Goal: Contribute content: Add original content to the website for others to see

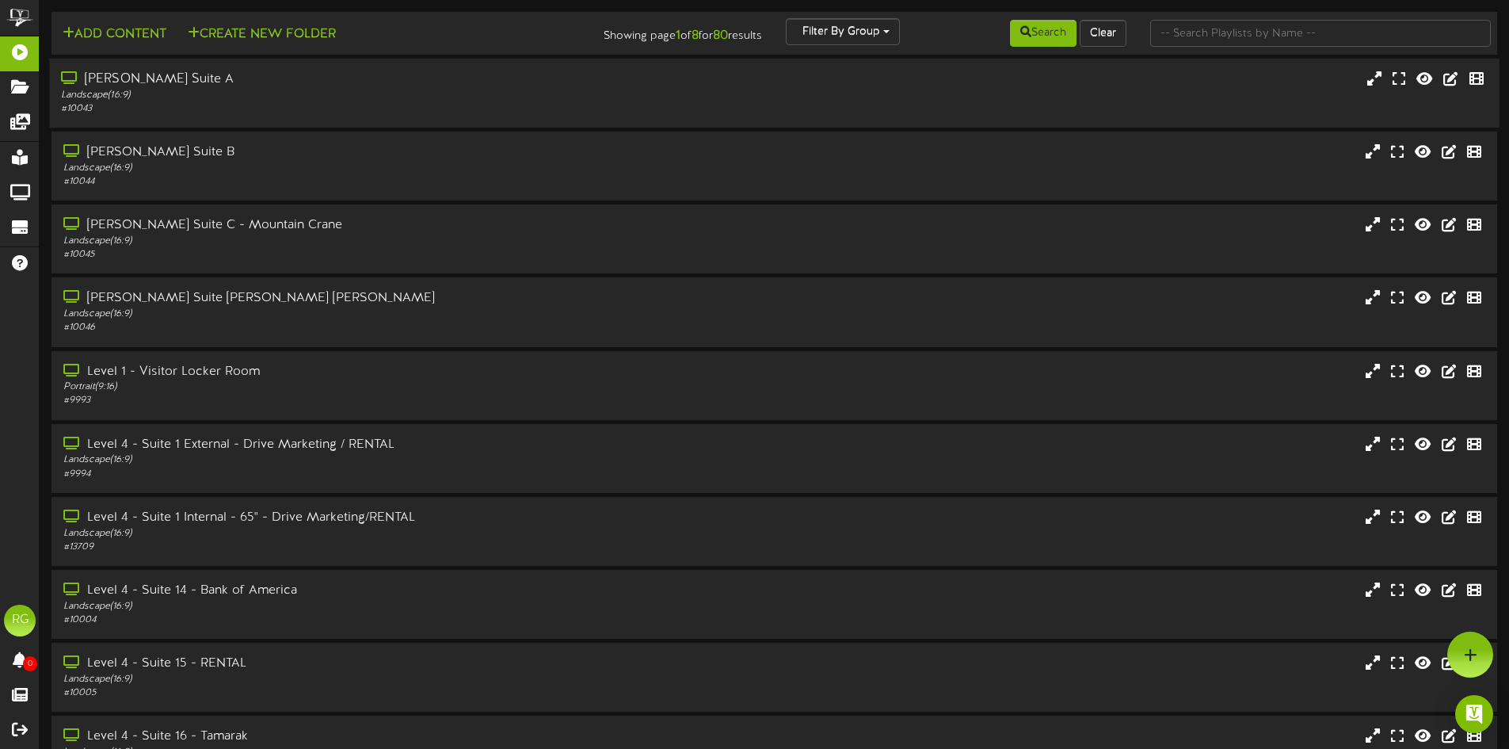
click at [238, 82] on div "[PERSON_NAME] Suite A" at bounding box center [351, 79] width 581 height 18
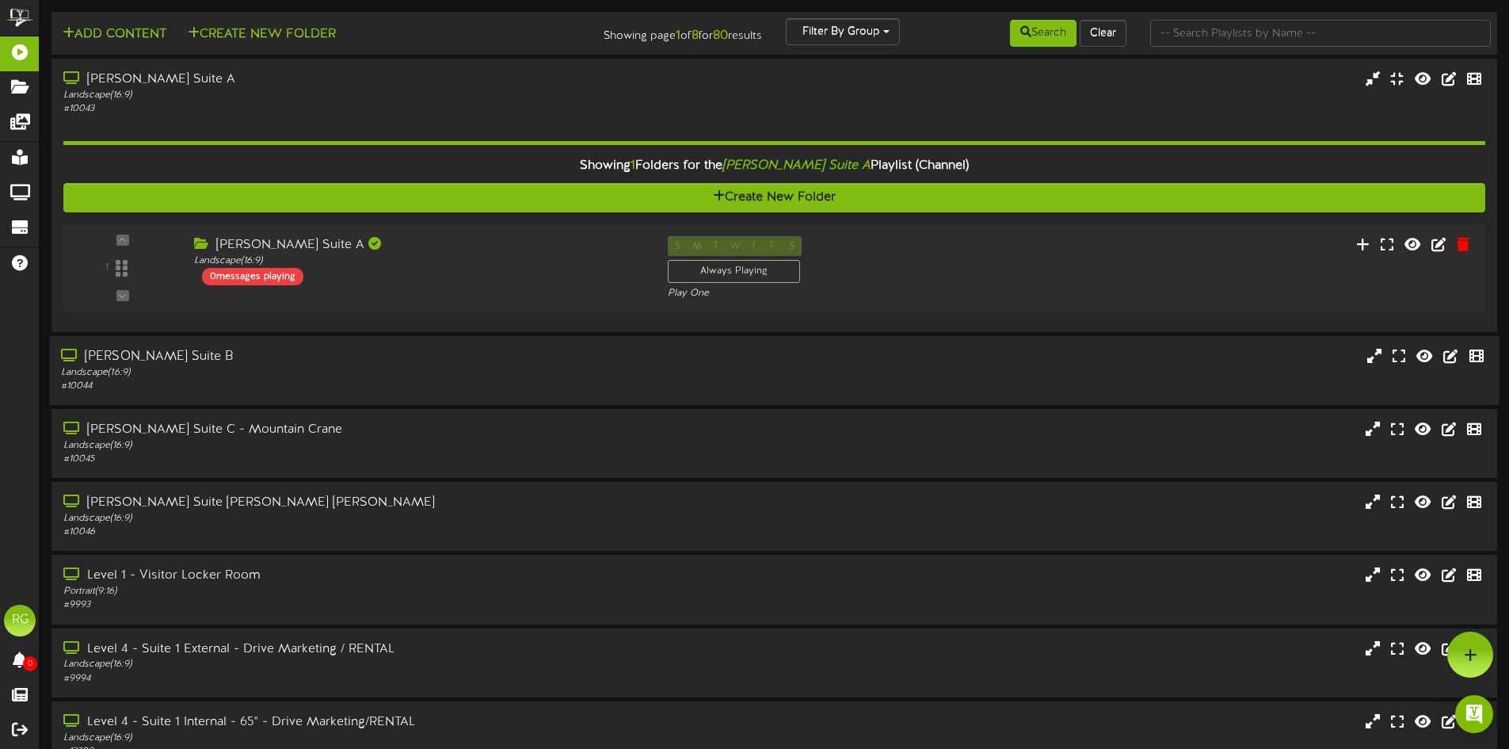
click at [388, 372] on div "Landscape ( 16:9 )" at bounding box center [351, 372] width 581 height 13
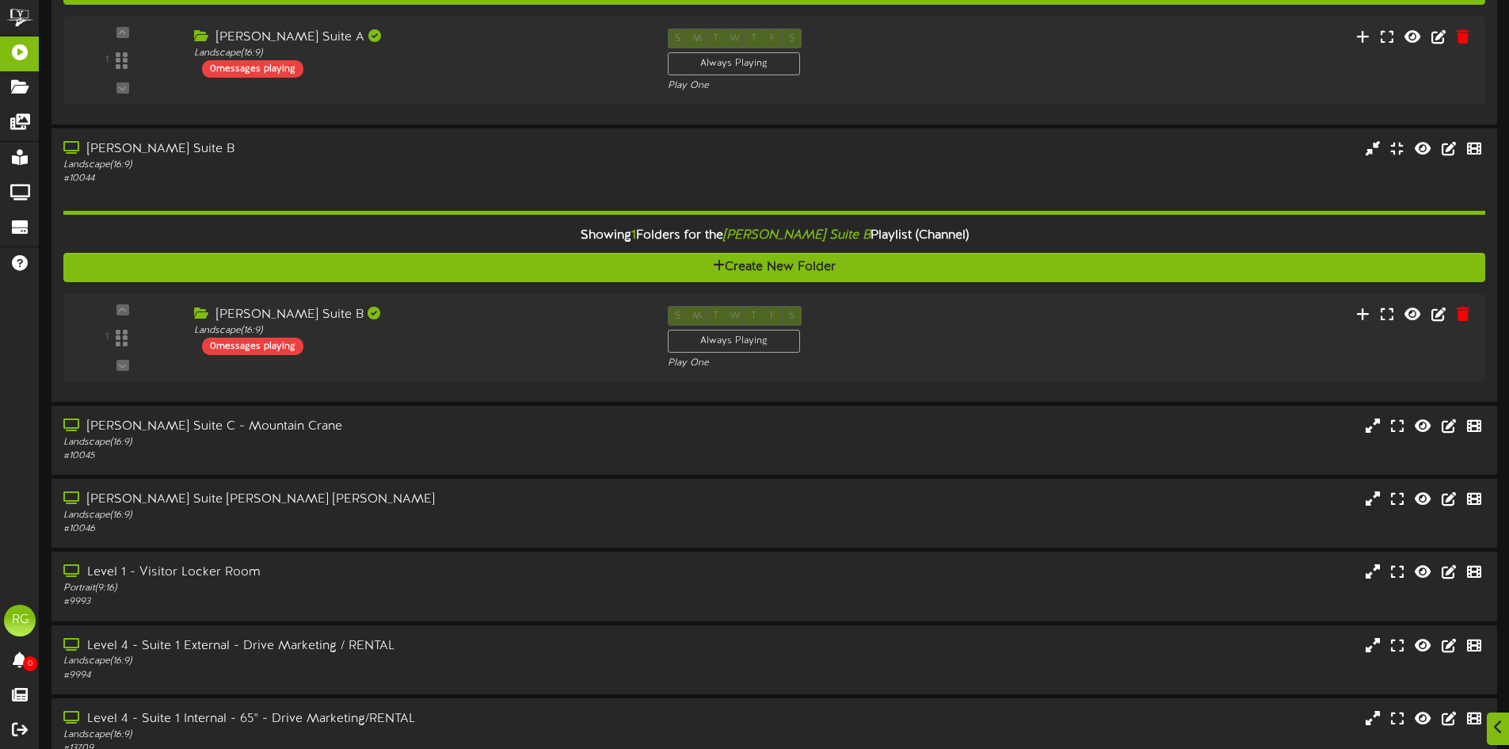
scroll to position [208, 0]
click at [348, 418] on div "[PERSON_NAME] Suite C - Mountain Crane" at bounding box center [351, 426] width 581 height 18
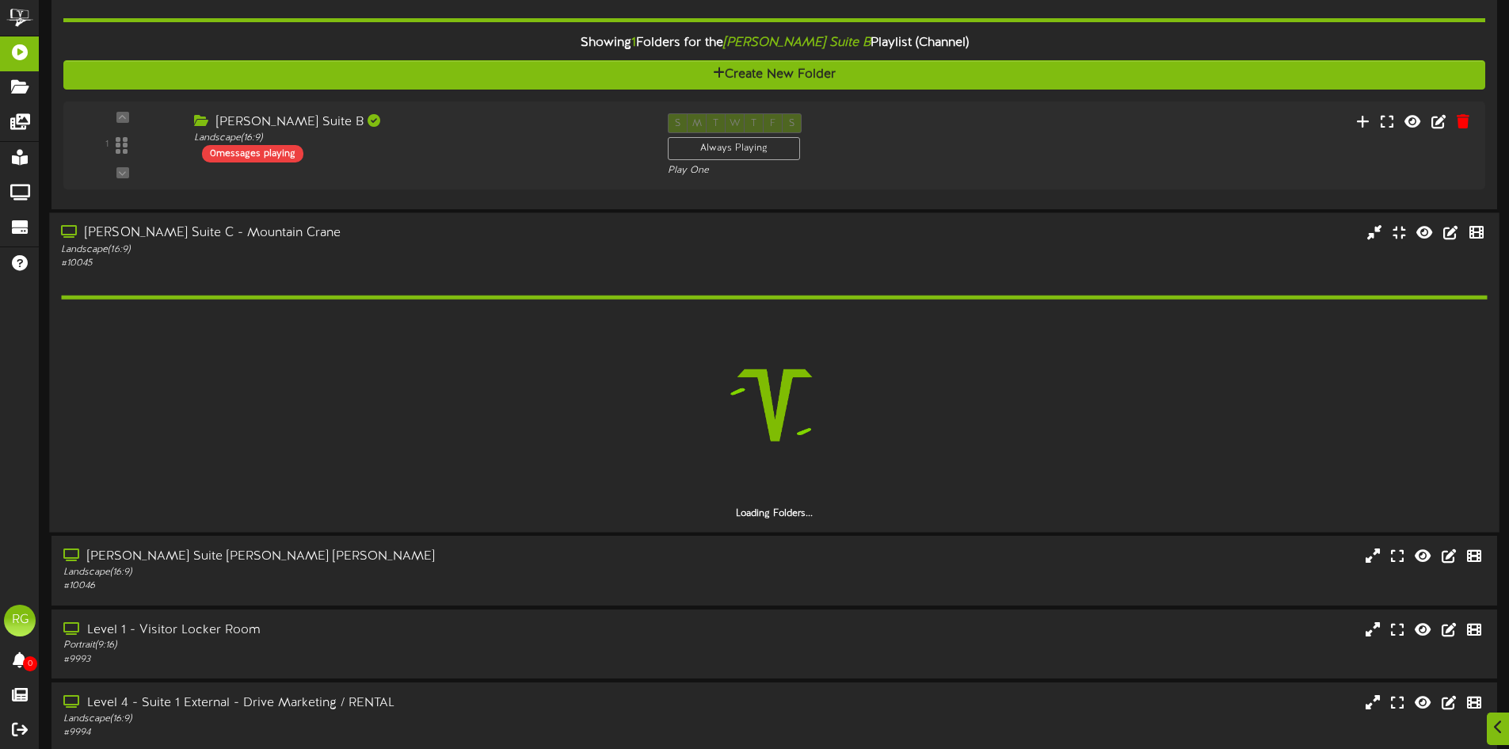
scroll to position [405, 0]
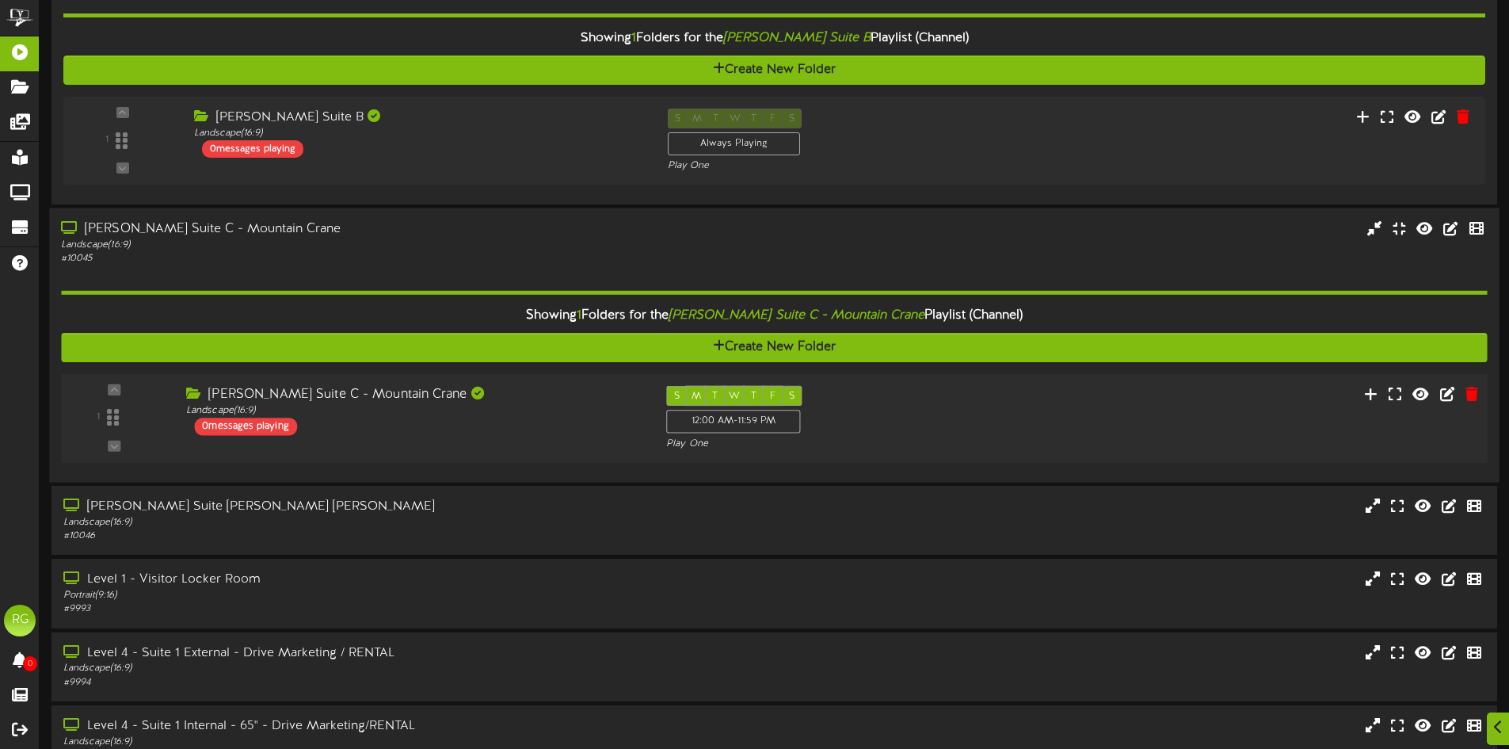
click at [372, 420] on div "[PERSON_NAME] Suite C - Mountain Crane Landscape ( 16:9 ) 0 messages playing" at bounding box center [414, 411] width 480 height 50
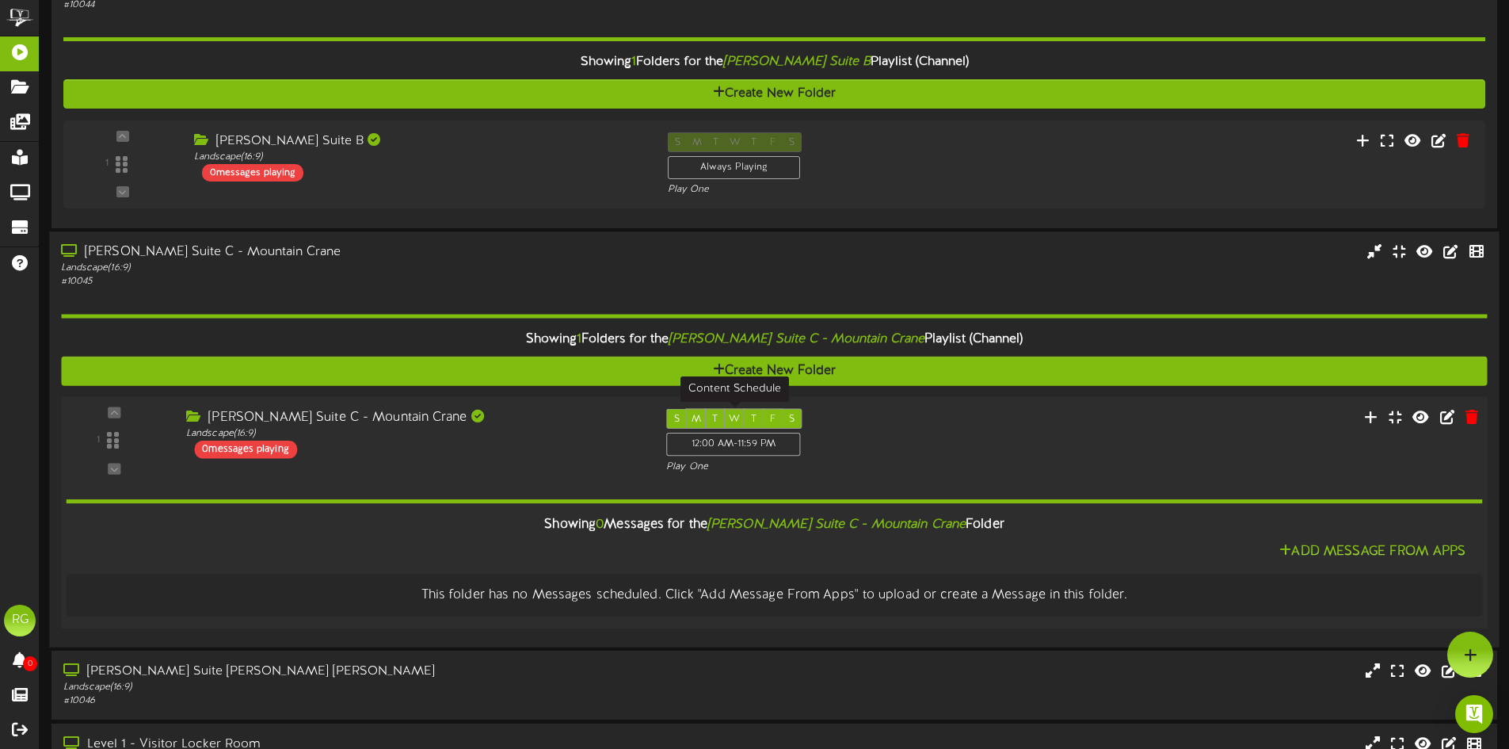
scroll to position [855, 0]
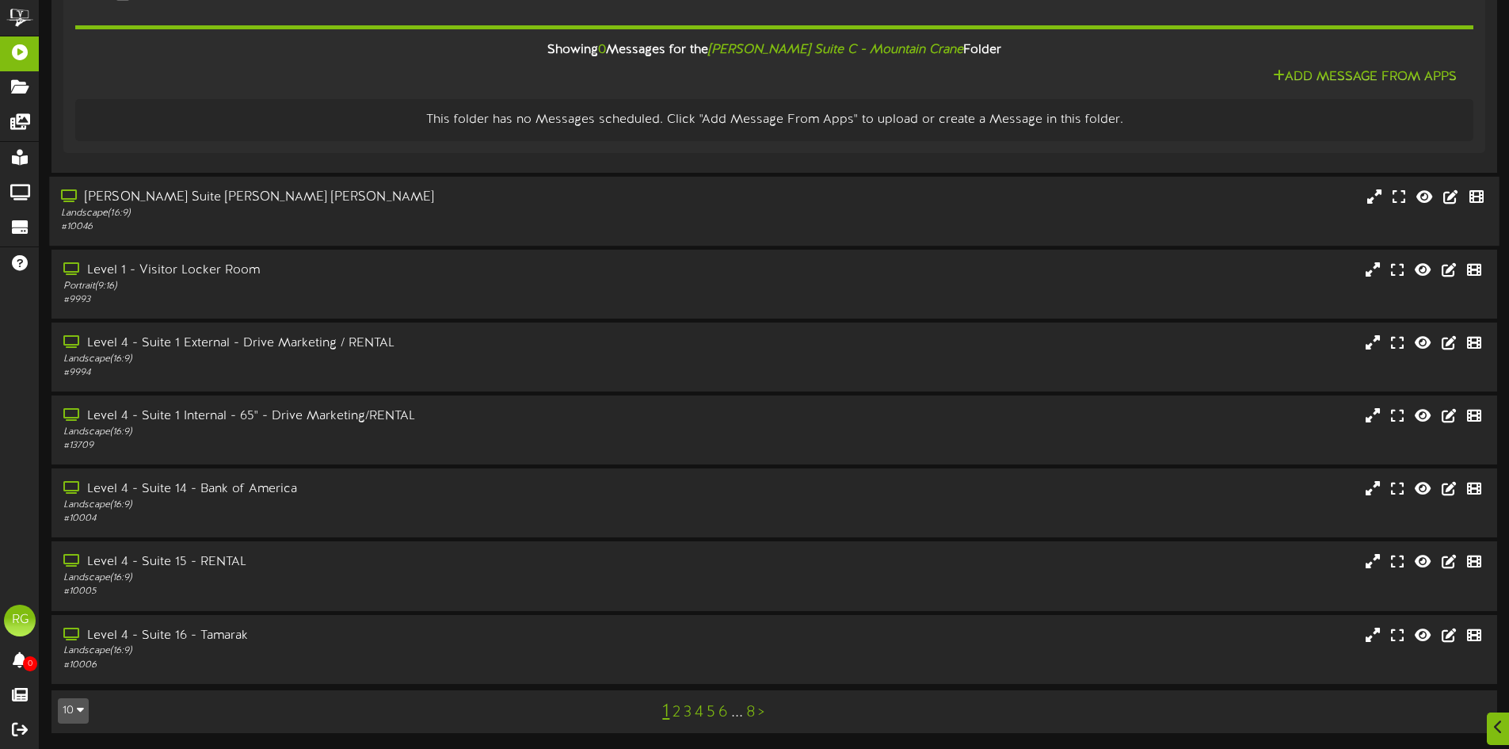
click at [339, 200] on div "Gallagher Suite D - Kirton McConkie" at bounding box center [351, 198] width 581 height 18
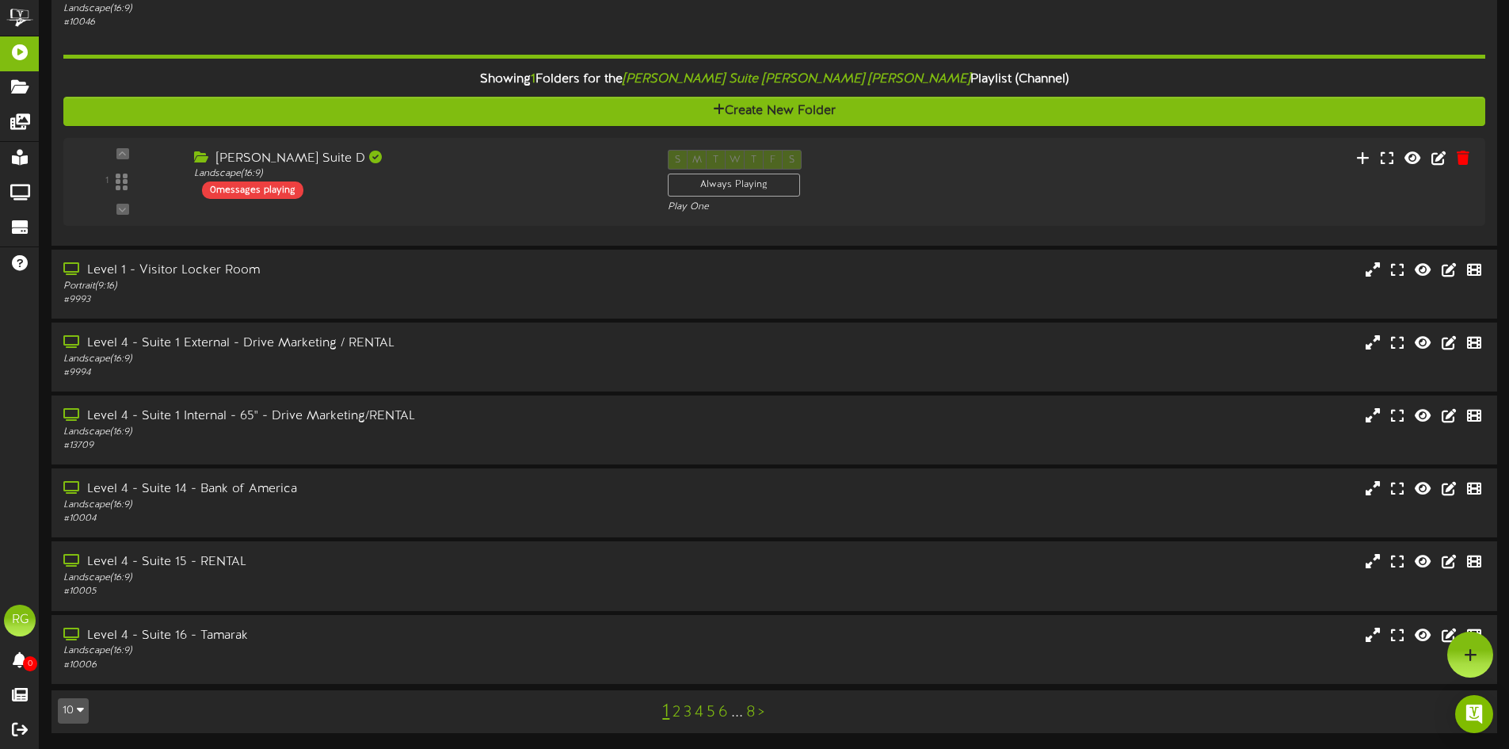
scroll to position [1059, 0]
click at [699, 718] on link "4" at bounding box center [699, 711] width 9 height 17
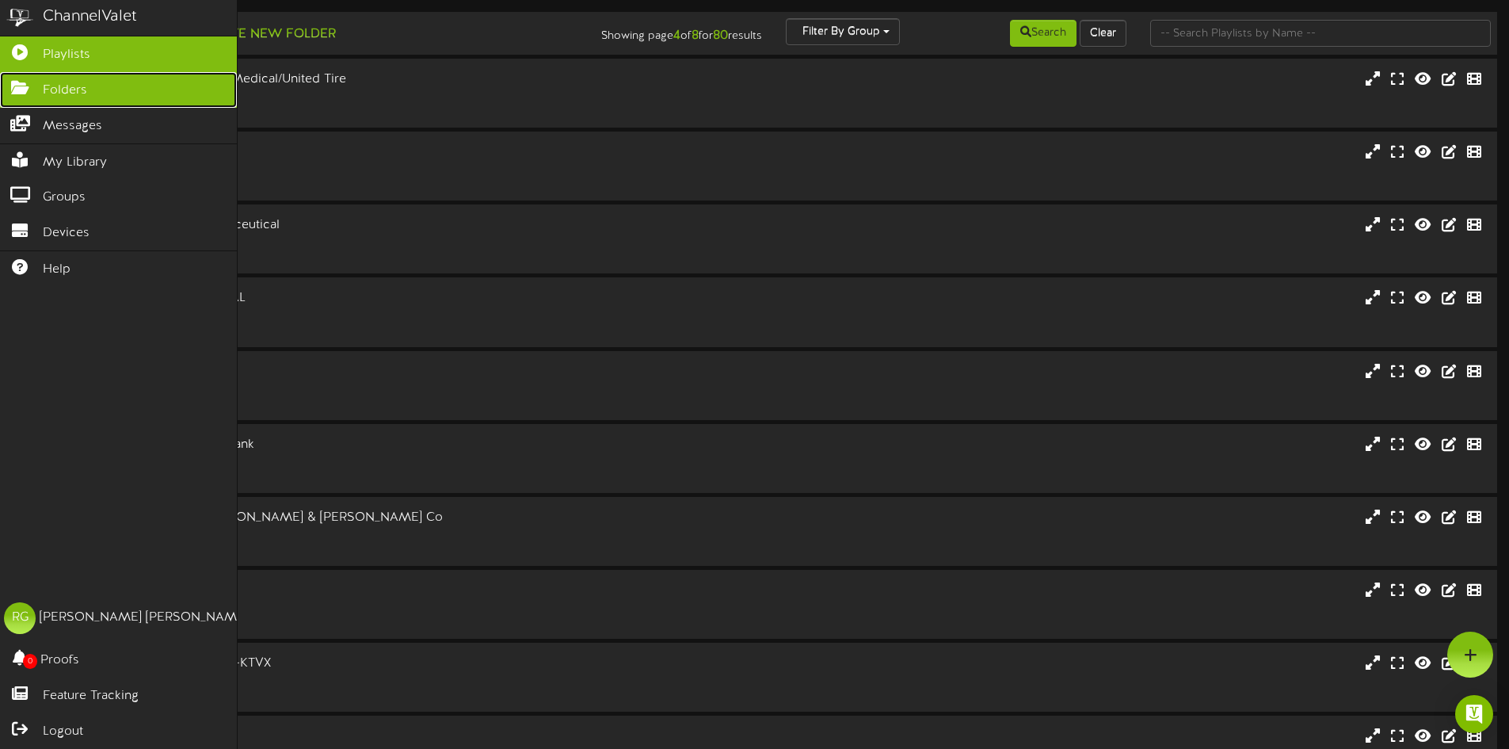
click at [21, 82] on icon at bounding box center [20, 86] width 40 height 12
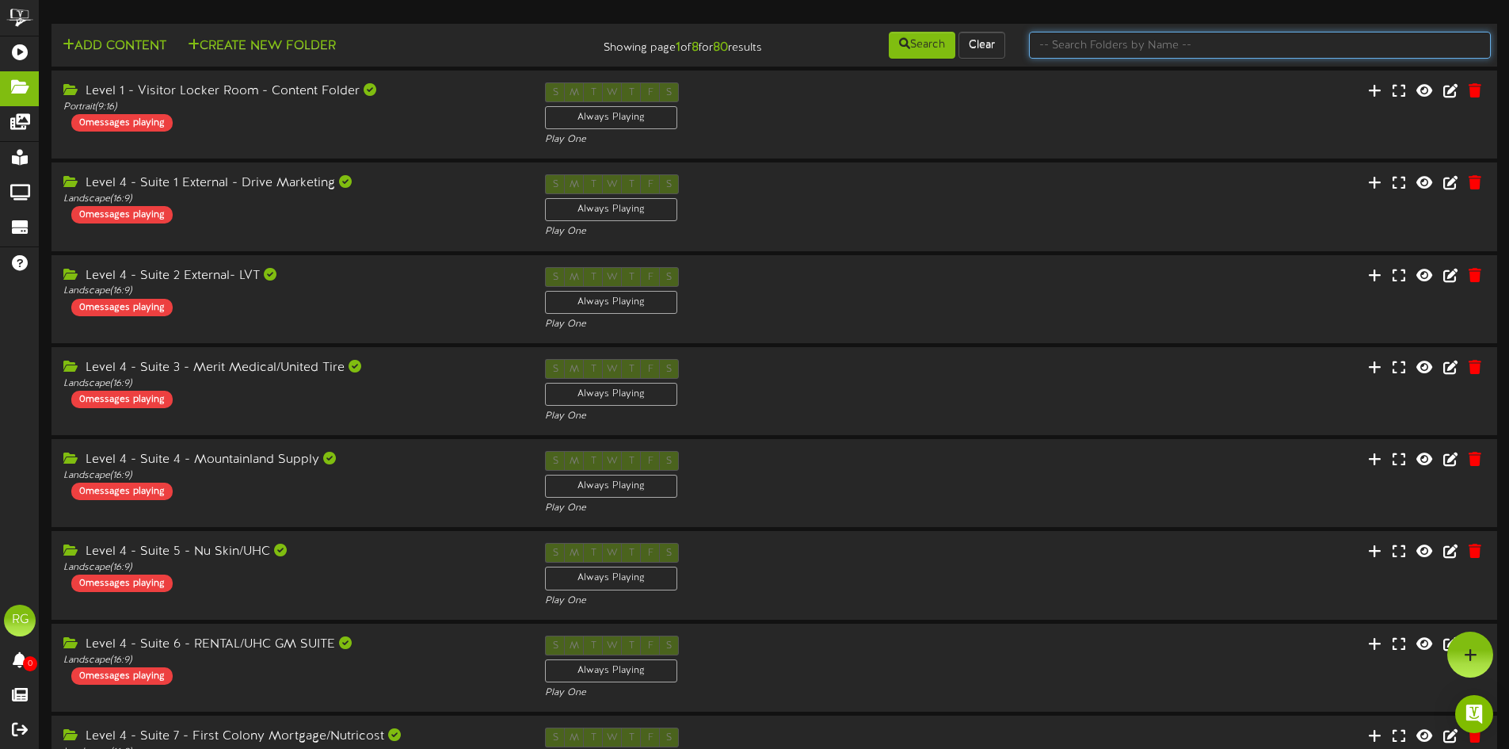
click at [1095, 44] on input "text" at bounding box center [1260, 45] width 462 height 27
type input "level 4"
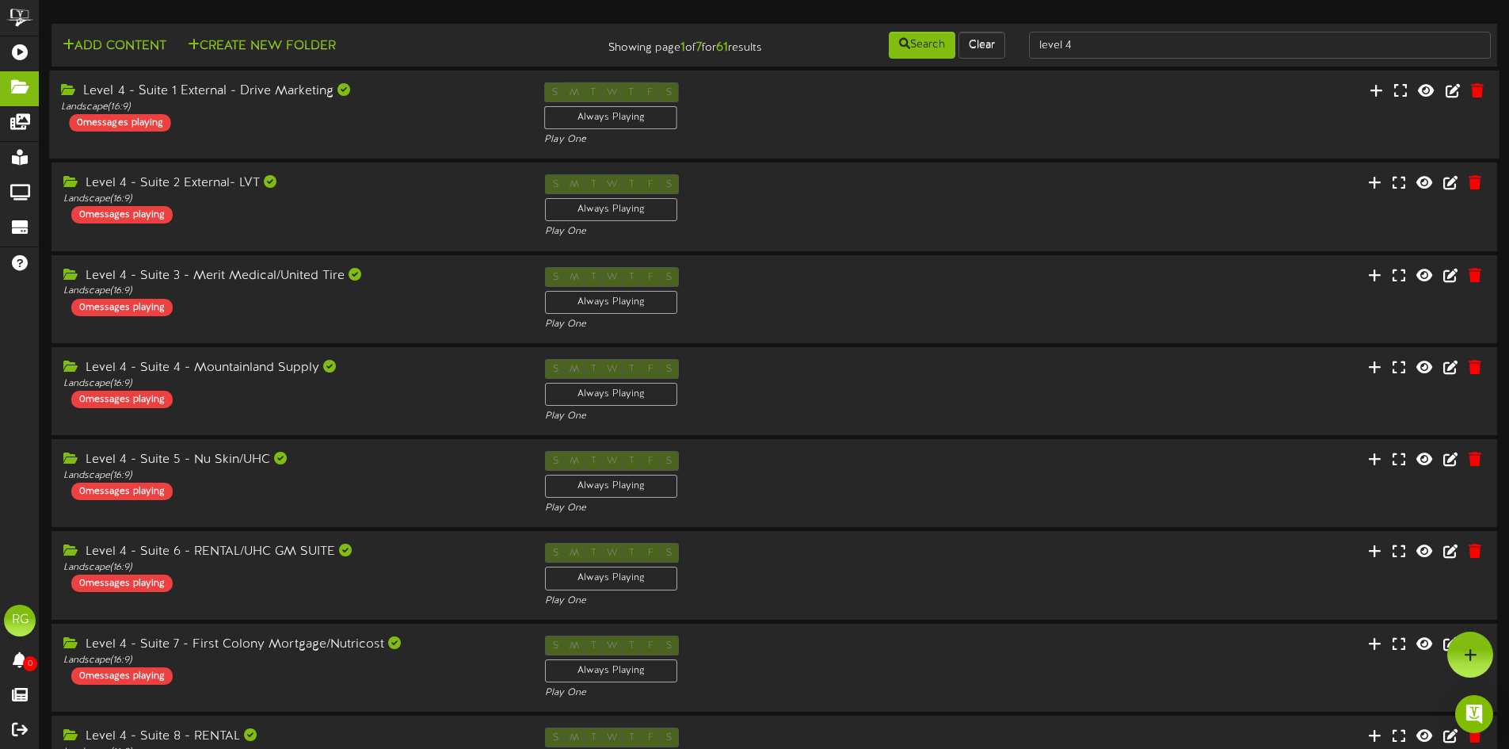
click at [262, 121] on div "Level 4 - Suite 1 External - Drive Marketing Landscape ( 16:9 ) 0 messages play…" at bounding box center [290, 106] width 483 height 49
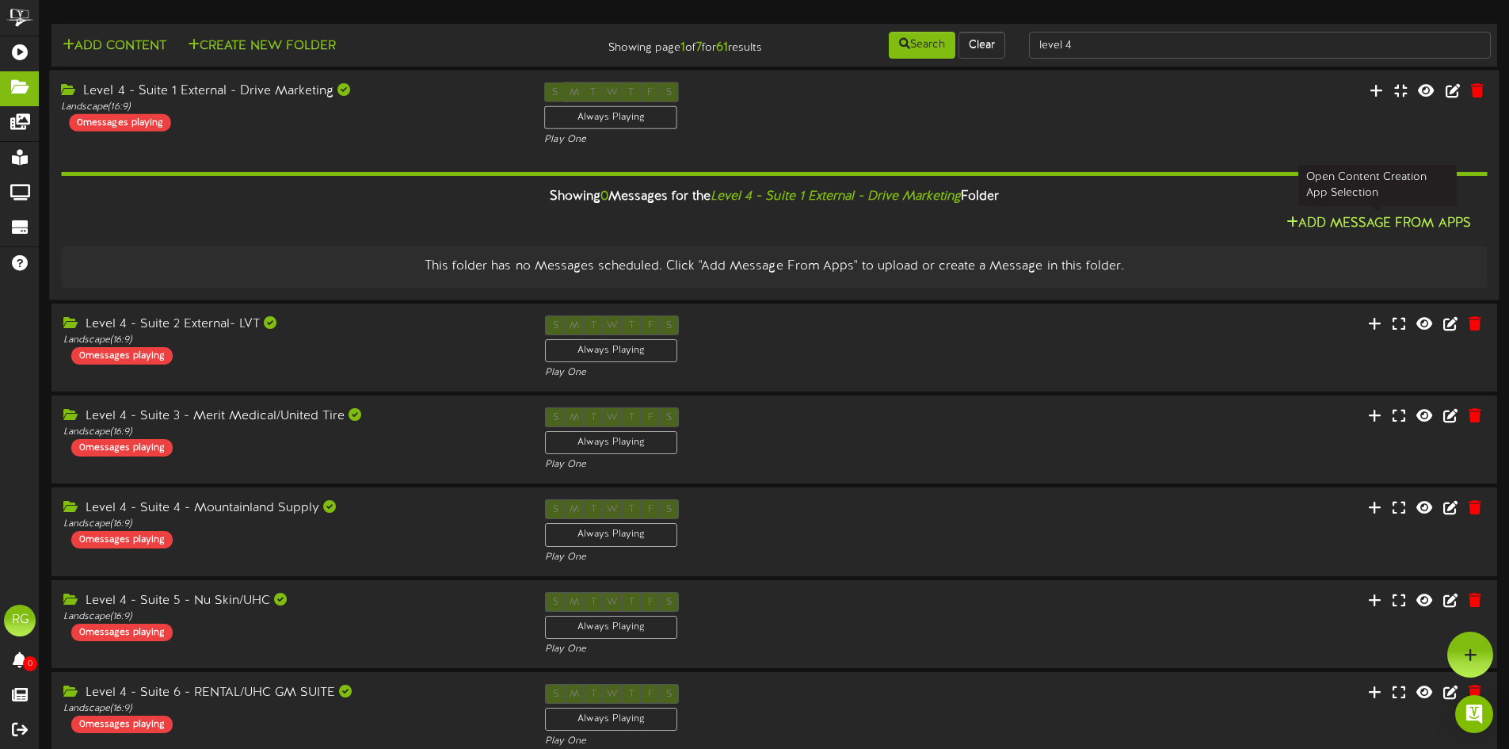
click at [1352, 227] on button "Add Message From Apps" at bounding box center [1379, 224] width 194 height 20
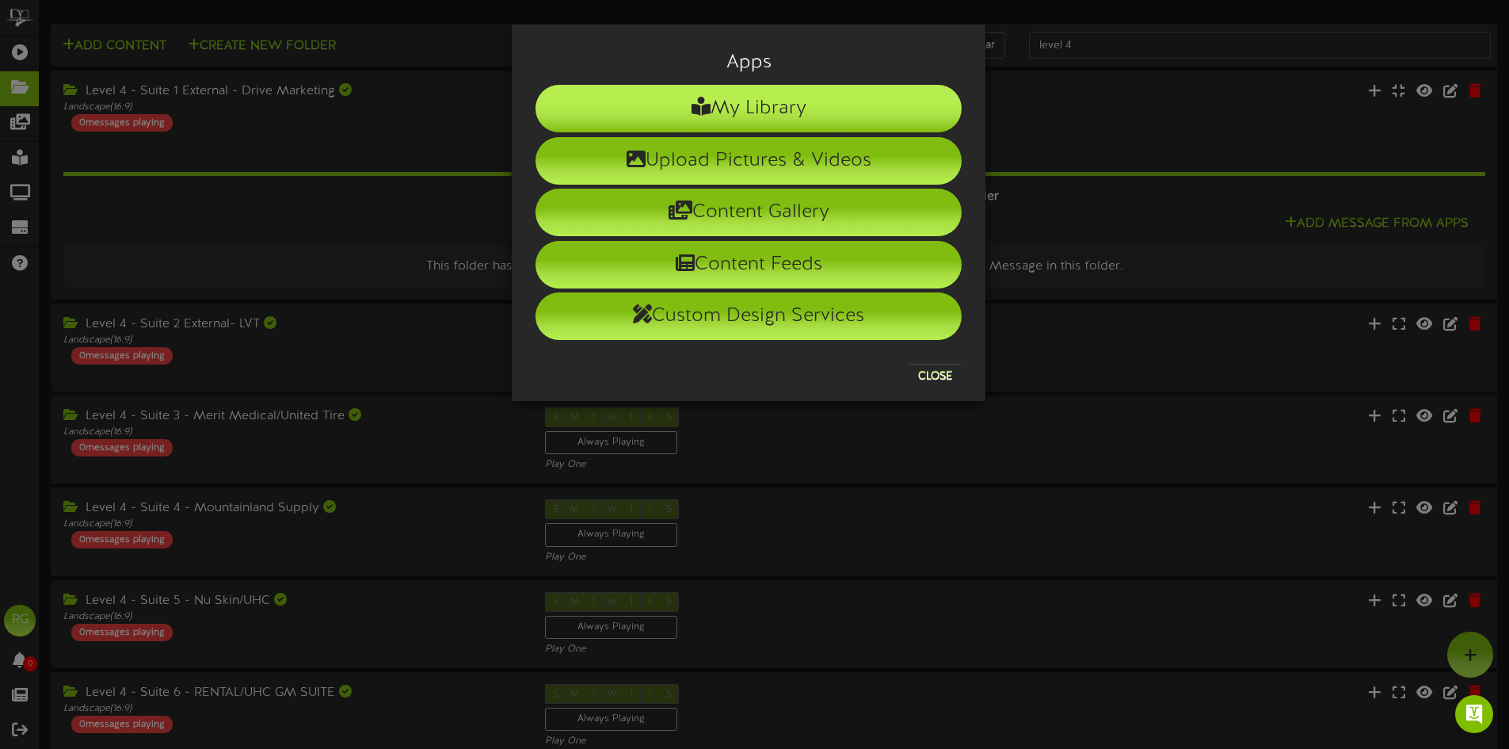
click at [745, 109] on li "My Library" at bounding box center [748, 109] width 426 height 48
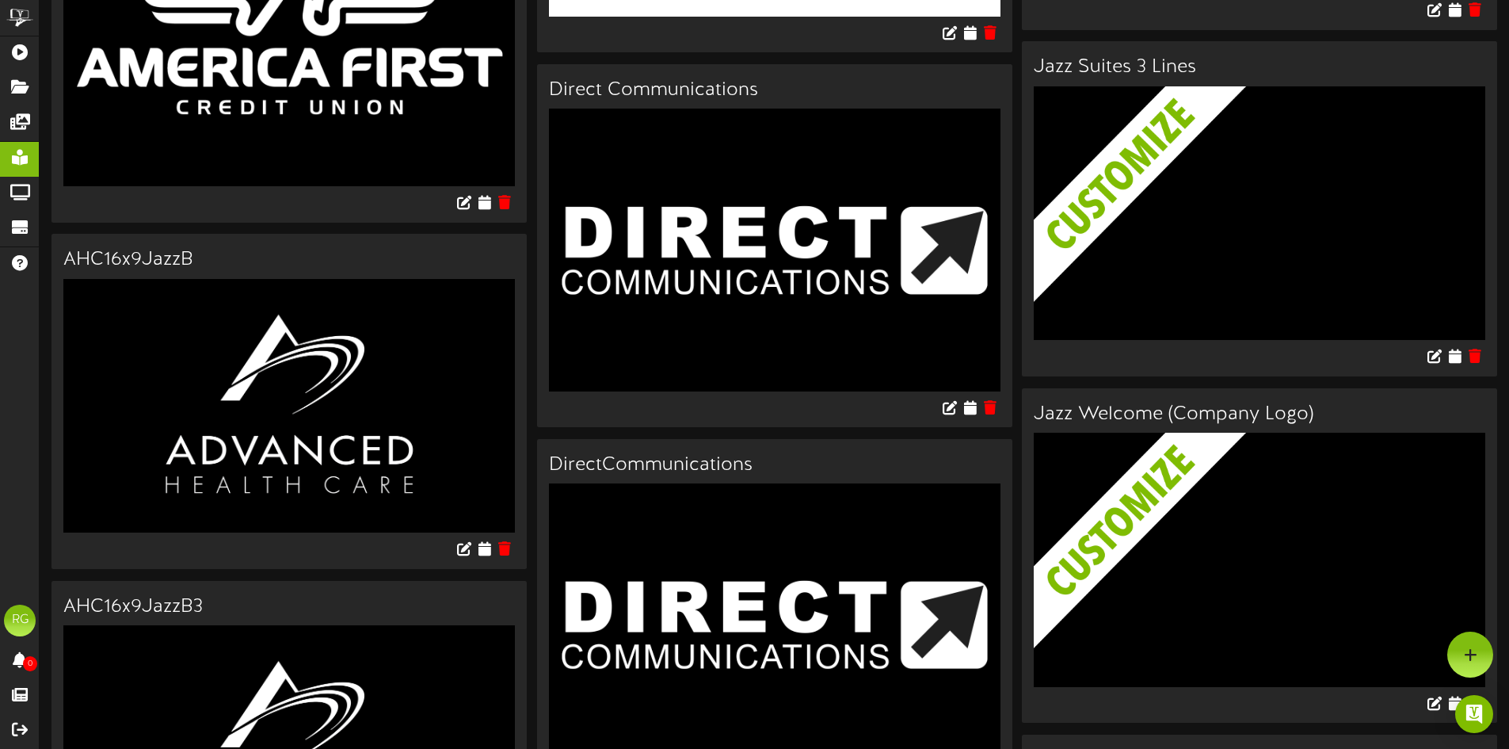
scroll to position [1889, 0]
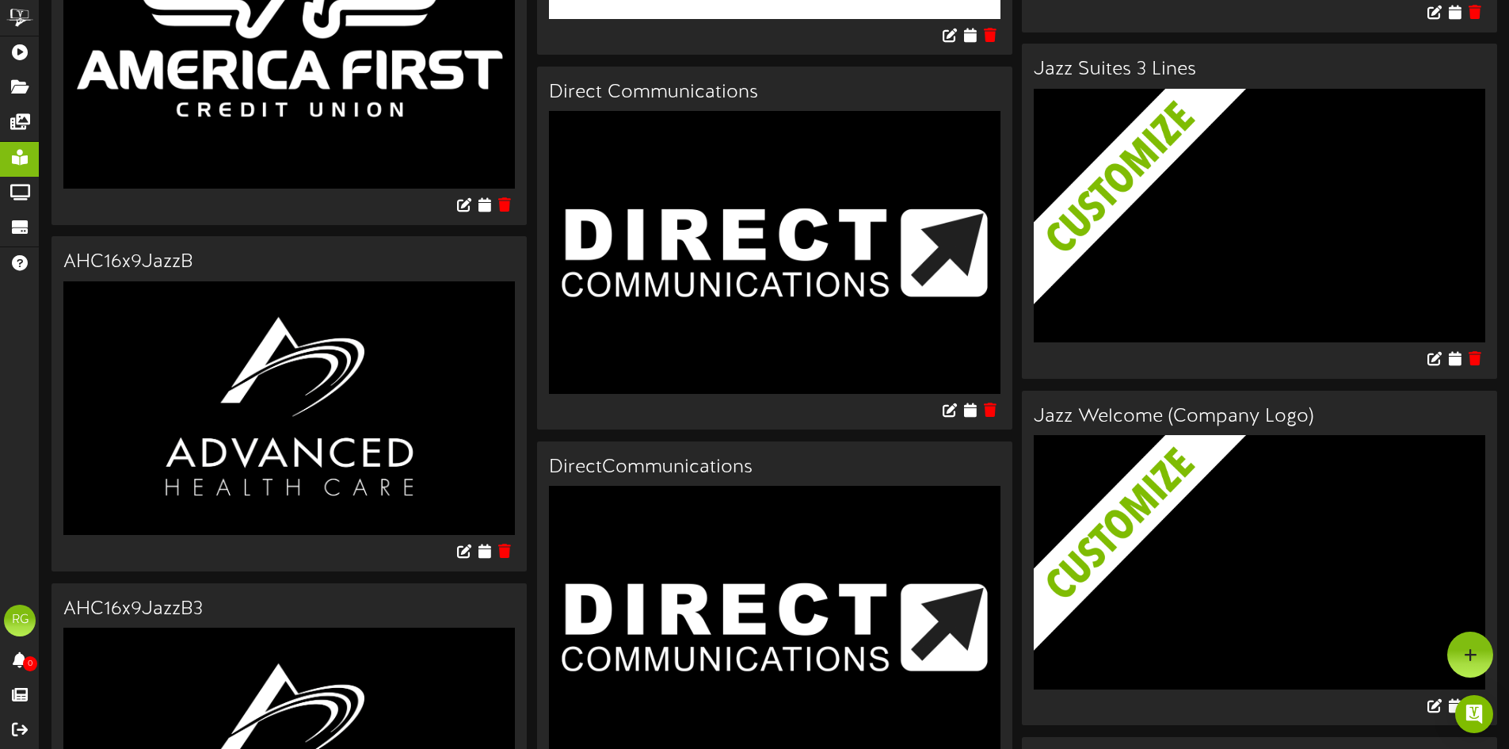
click at [972, 43] on icon at bounding box center [969, 33] width 15 height 17
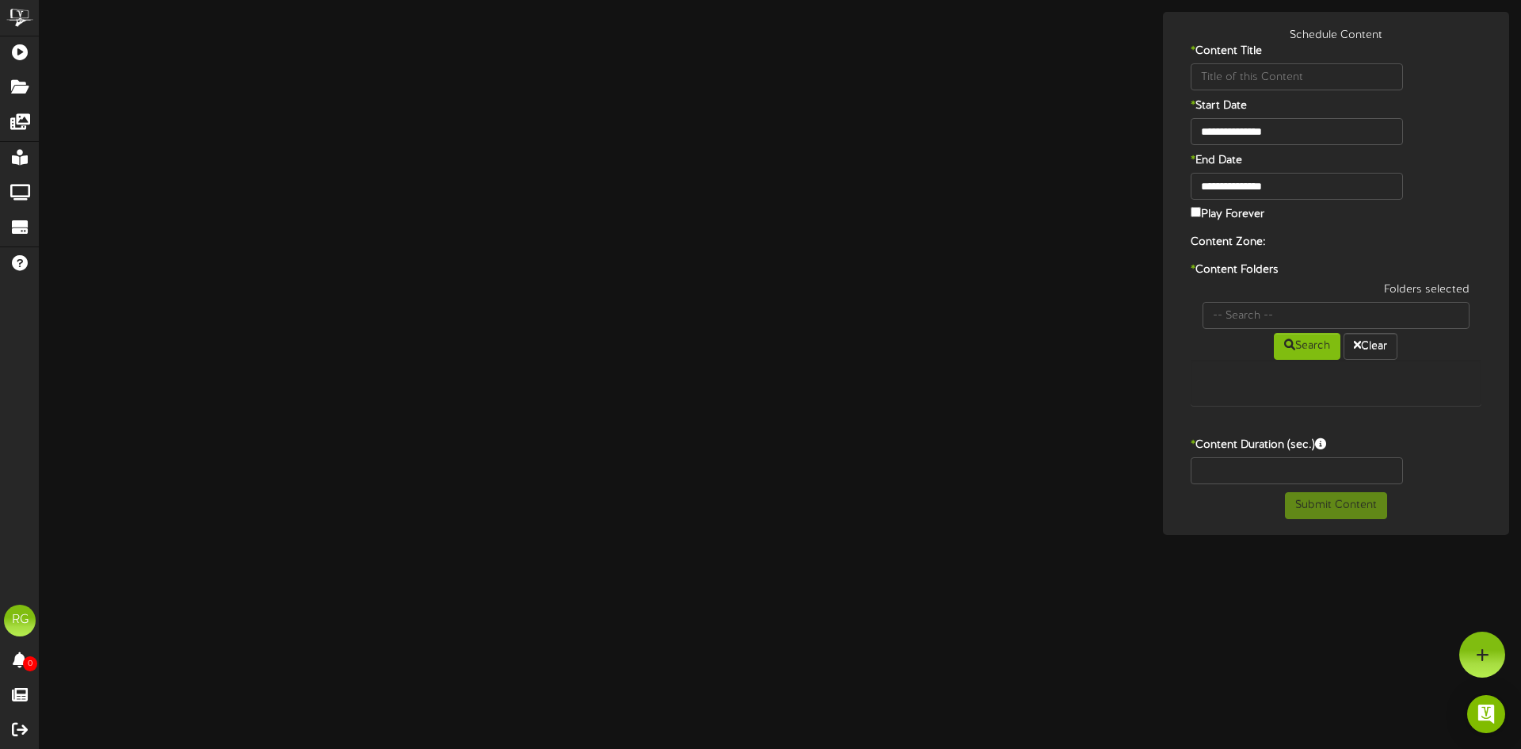
type input "DRIVE"
type input "8"
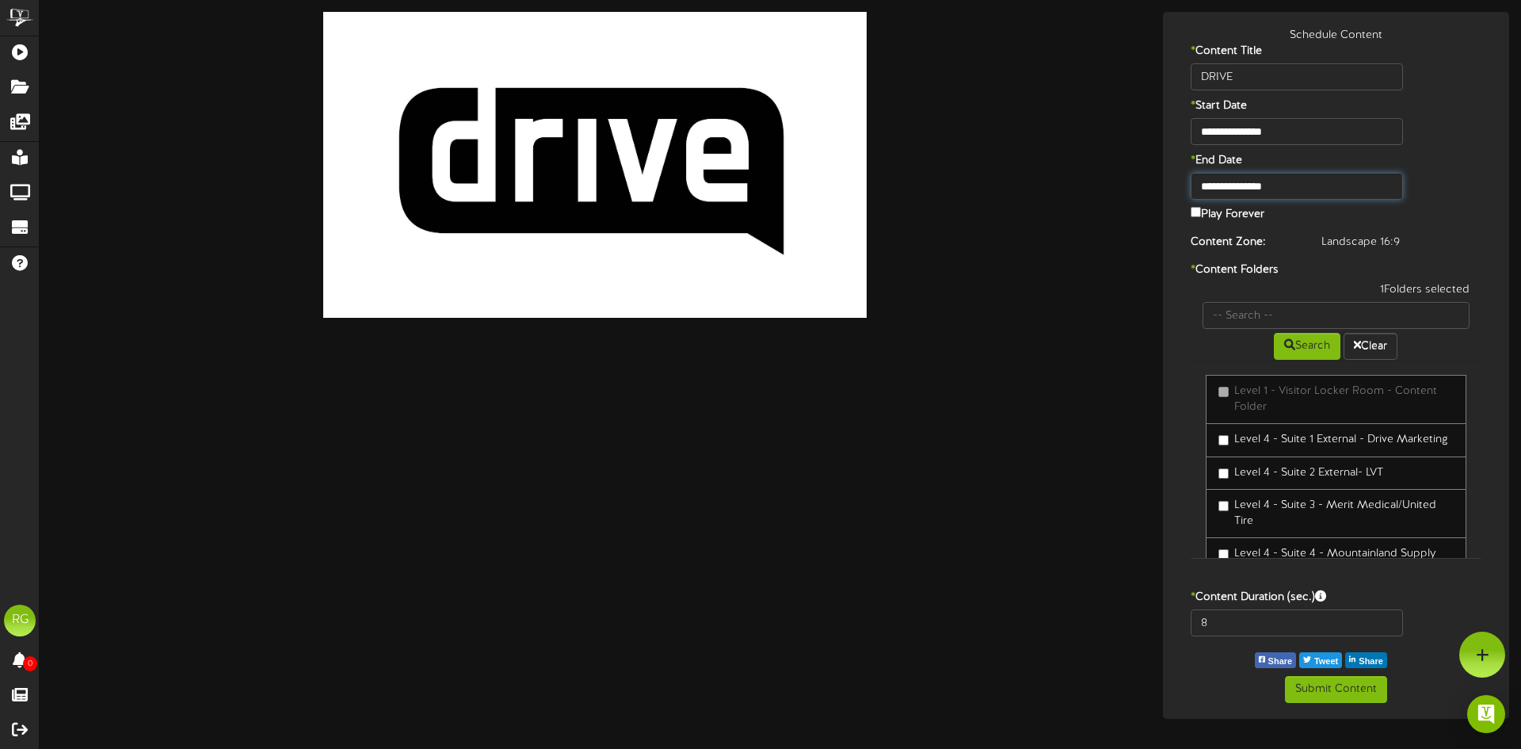
click at [1266, 186] on input "**********" at bounding box center [1297, 186] width 212 height 27
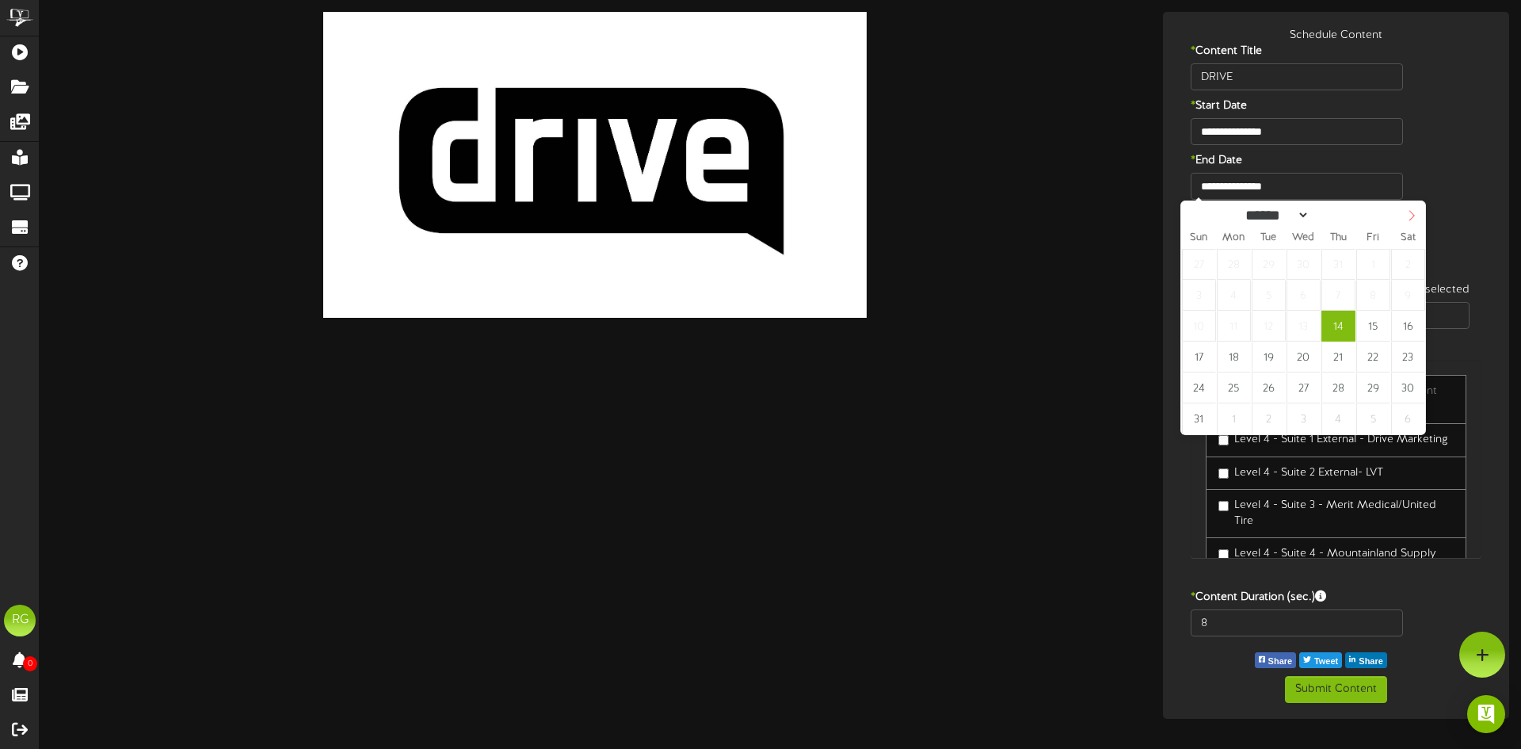
click at [1406, 220] on icon at bounding box center [1411, 215] width 11 height 11
click at [1195, 215] on icon at bounding box center [1194, 215] width 11 height 11
select select "*"
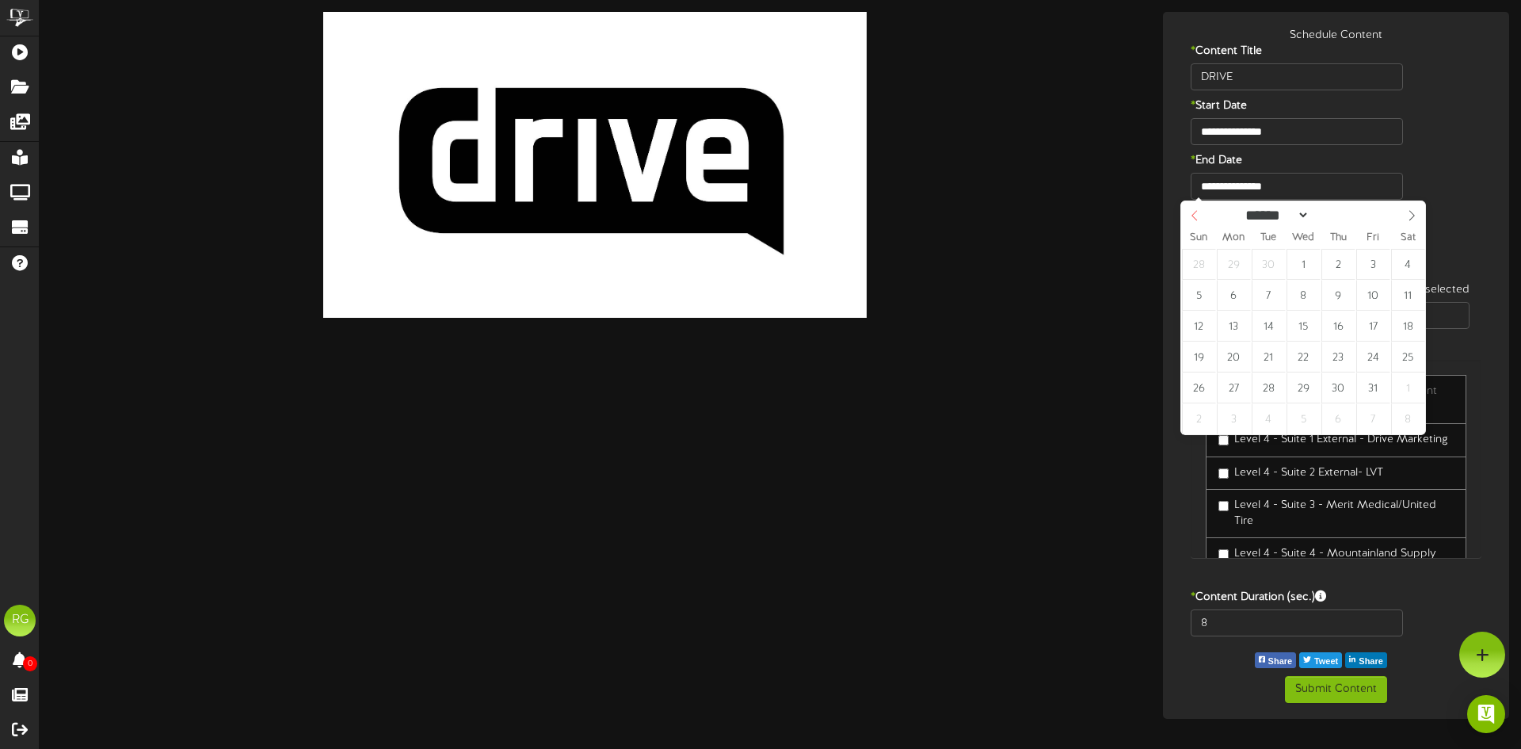
click at [1195, 215] on icon at bounding box center [1194, 215] width 11 height 11
type input "**********"
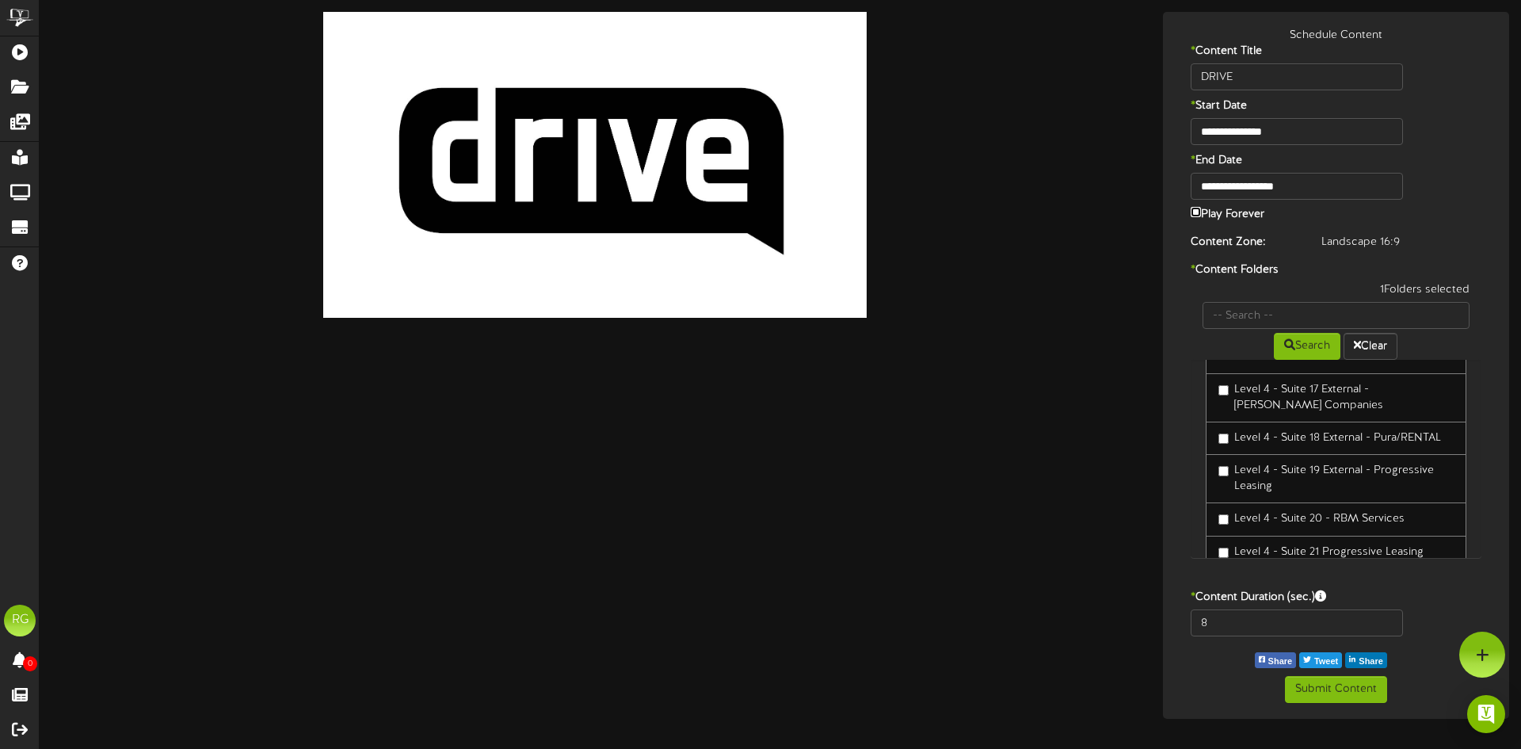
scroll to position [523, 0]
click at [1315, 700] on button "Submit Content" at bounding box center [1336, 689] width 102 height 27
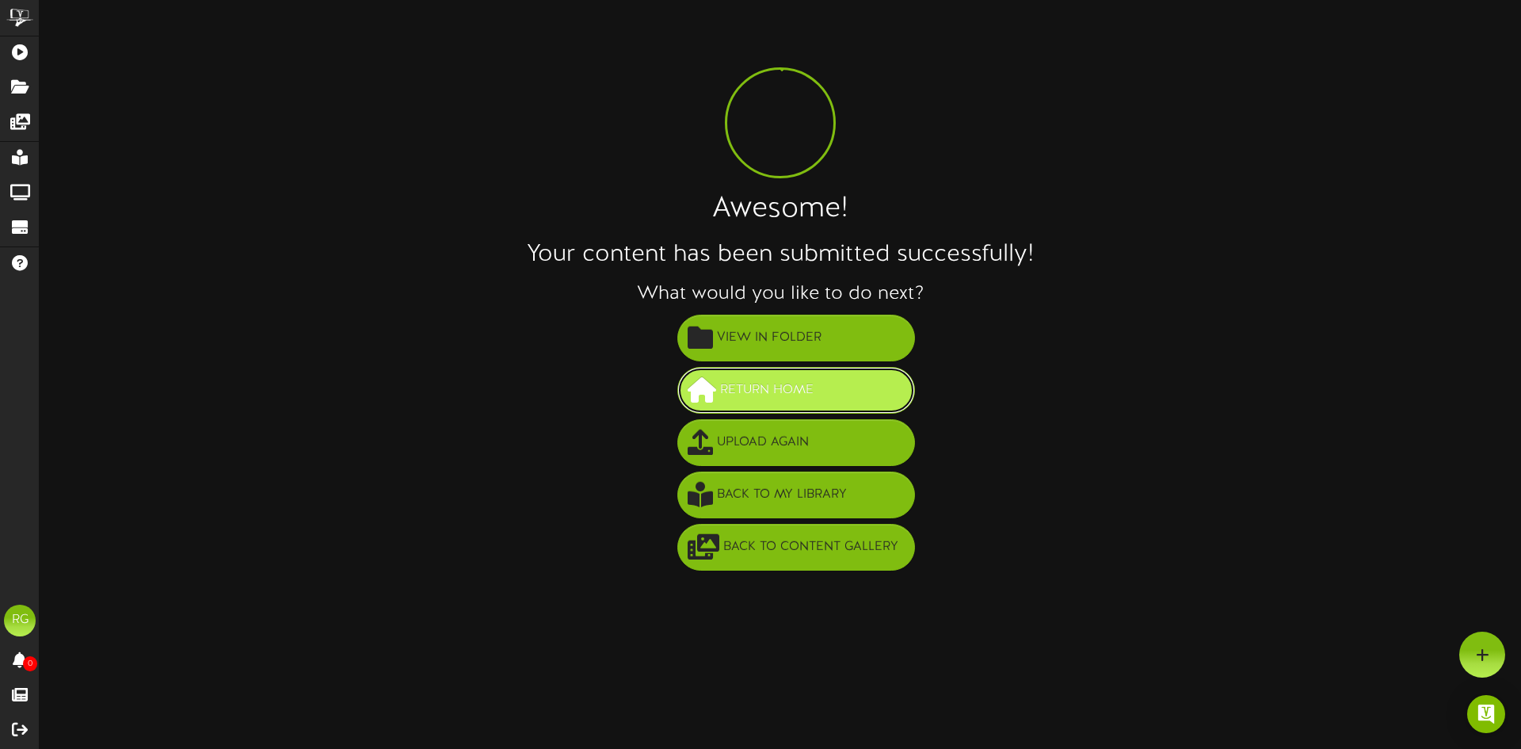
click at [756, 398] on span "Return Home" at bounding box center [766, 390] width 101 height 26
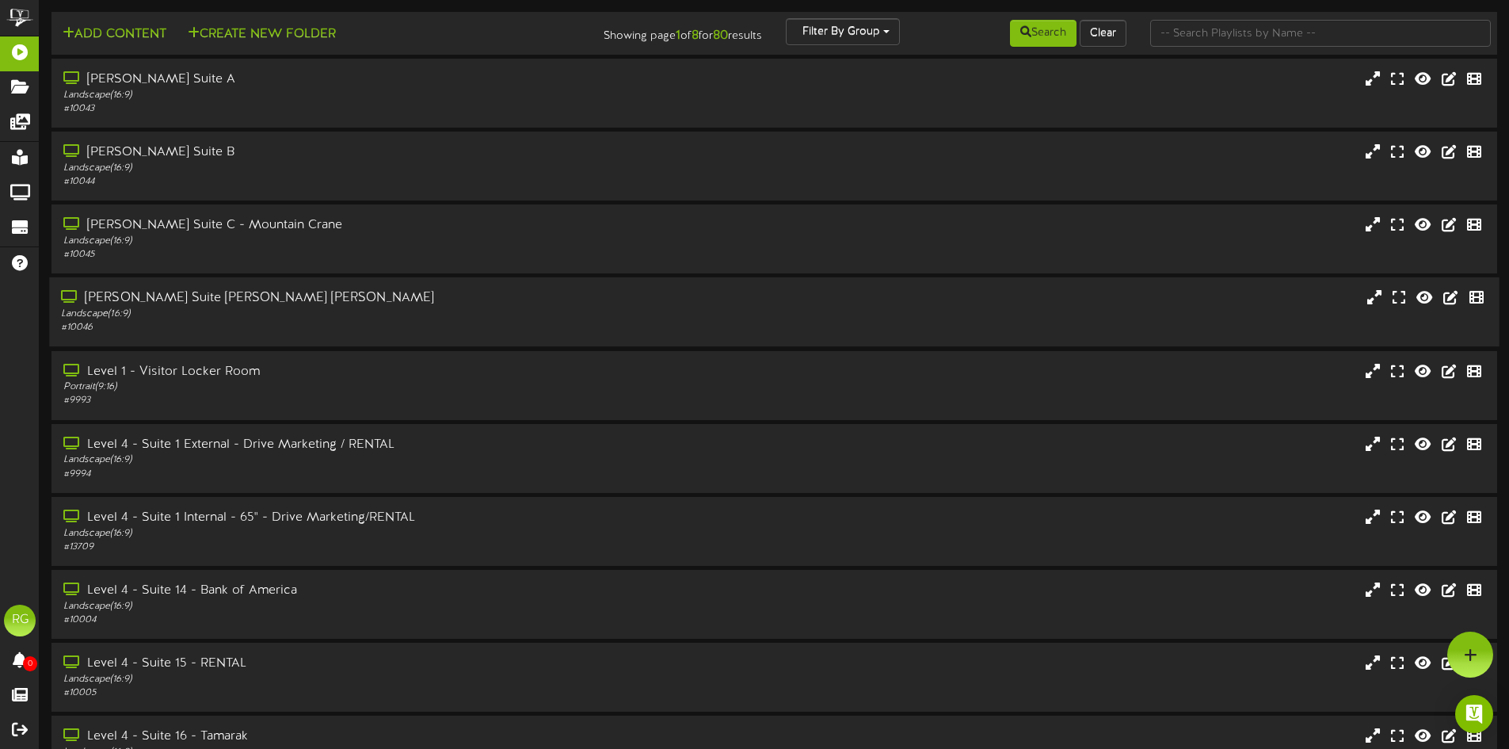
click at [238, 305] on div "[PERSON_NAME] Suite [PERSON_NAME] [PERSON_NAME]" at bounding box center [351, 298] width 581 height 18
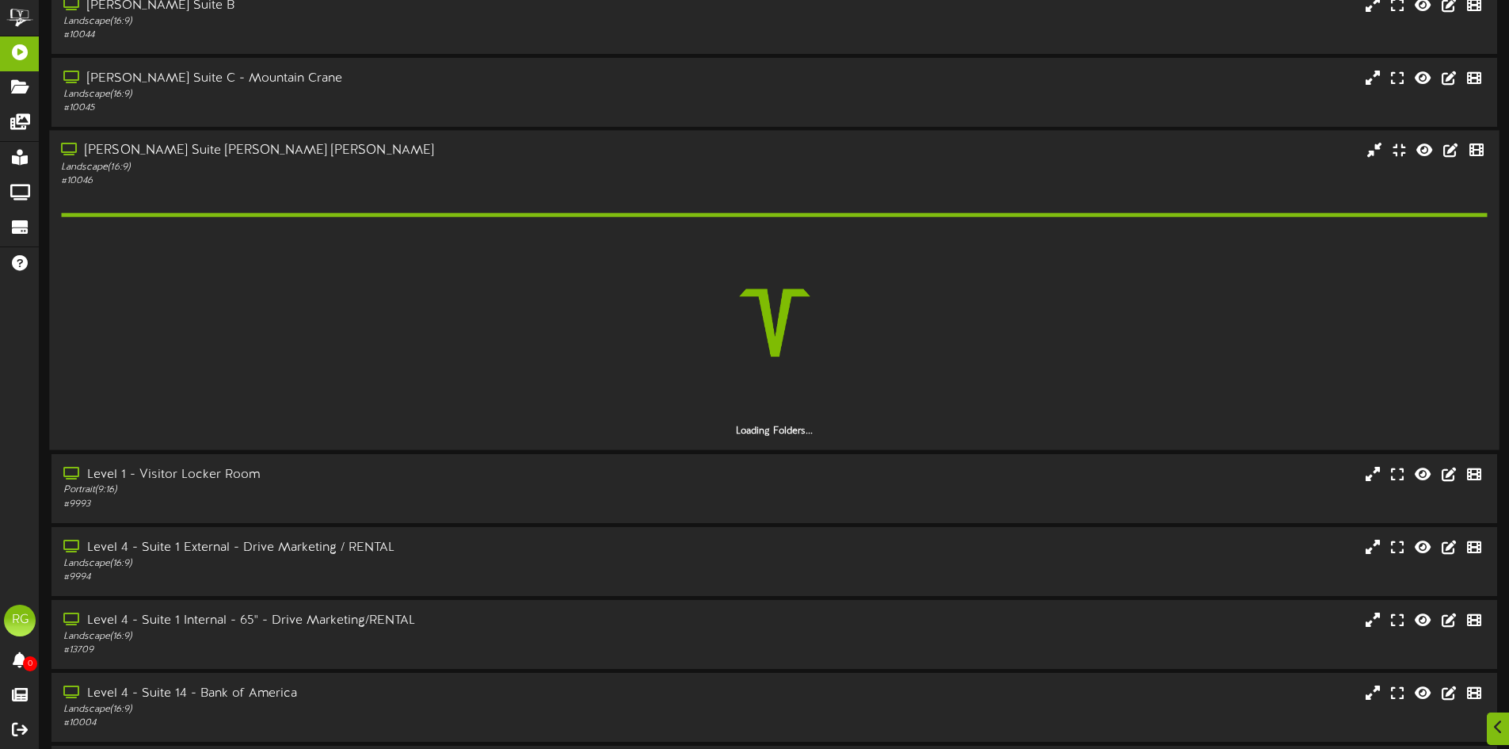
scroll to position [177, 0]
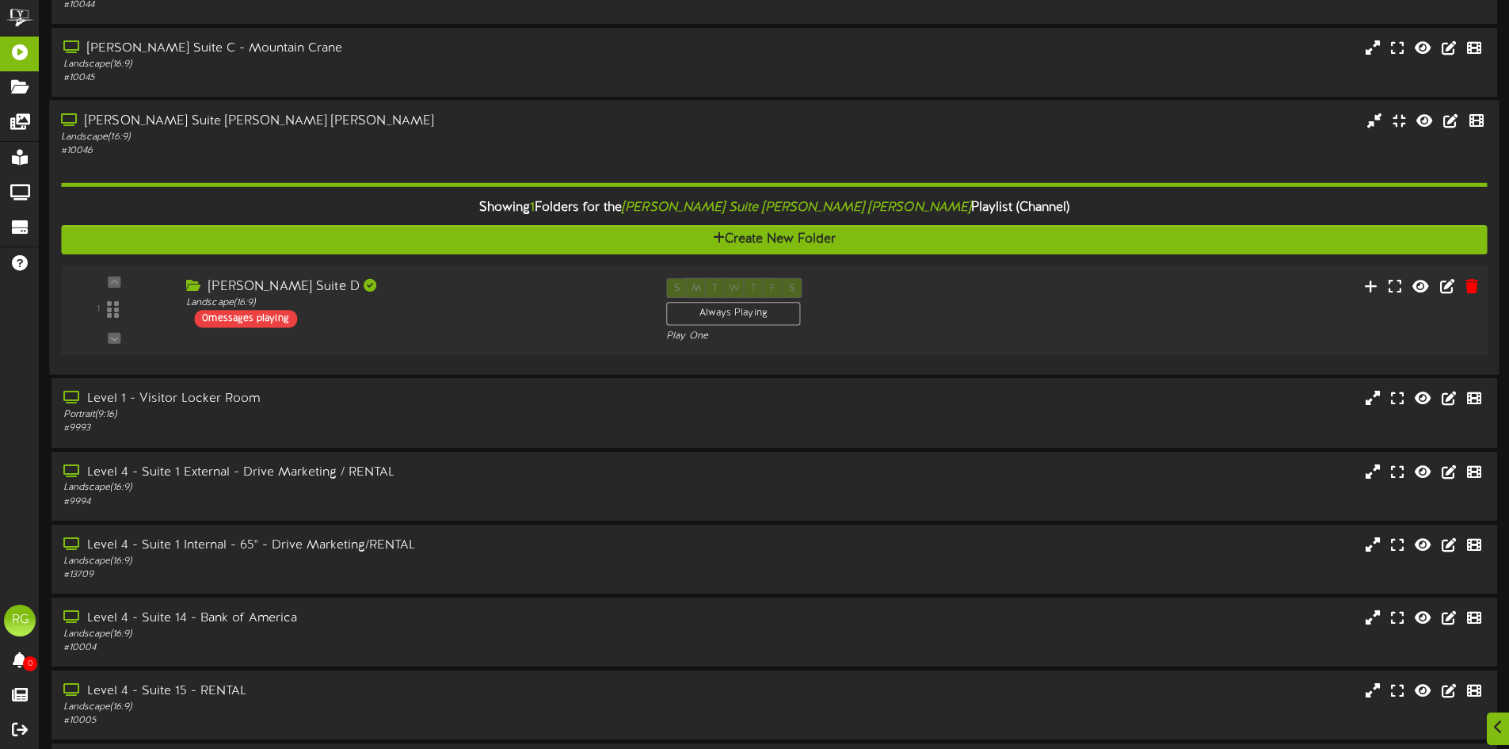
click at [592, 291] on div "[PERSON_NAME] Suite D" at bounding box center [414, 287] width 456 height 18
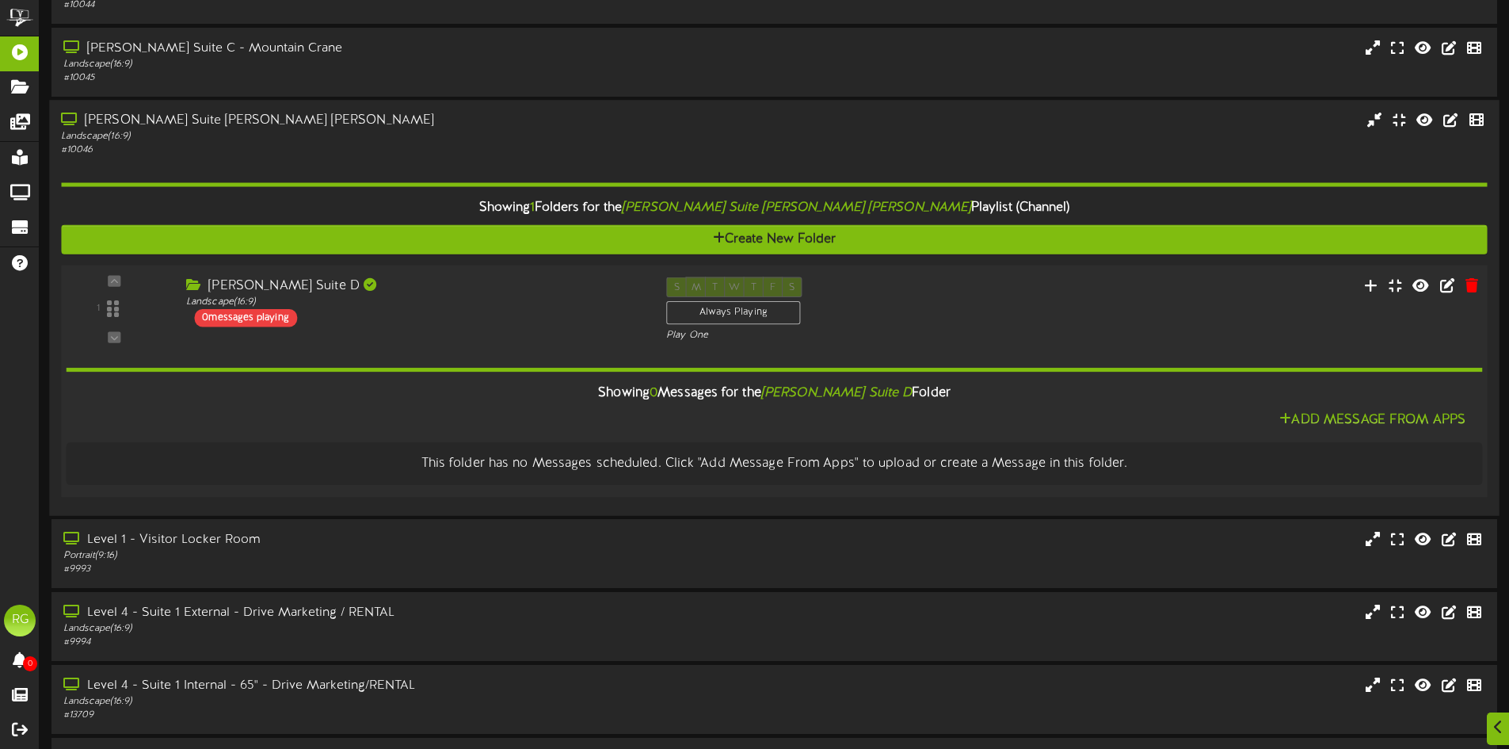
click at [592, 291] on div "[PERSON_NAME] Suite D" at bounding box center [414, 286] width 456 height 18
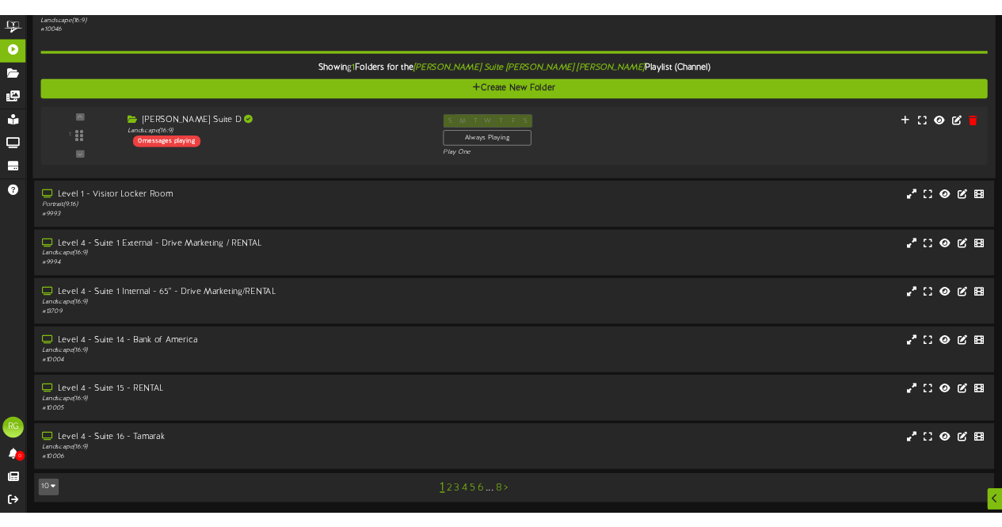
scroll to position [303, 0]
